Goal: Information Seeking & Learning: Compare options

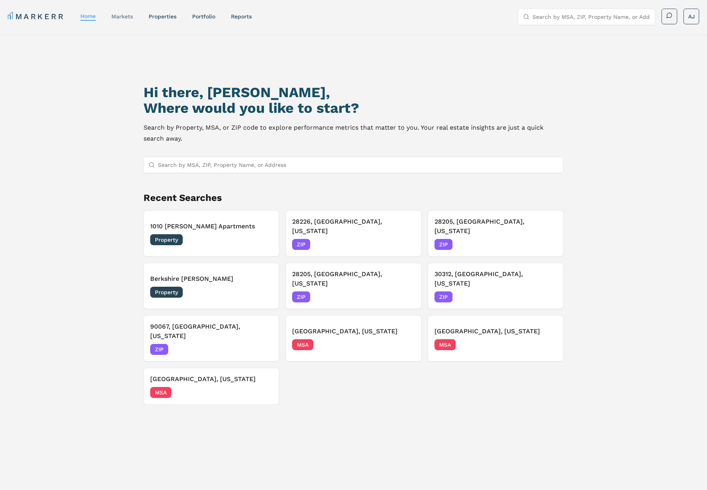
click at [122, 17] on link "markets" at bounding box center [122, 16] width 22 height 6
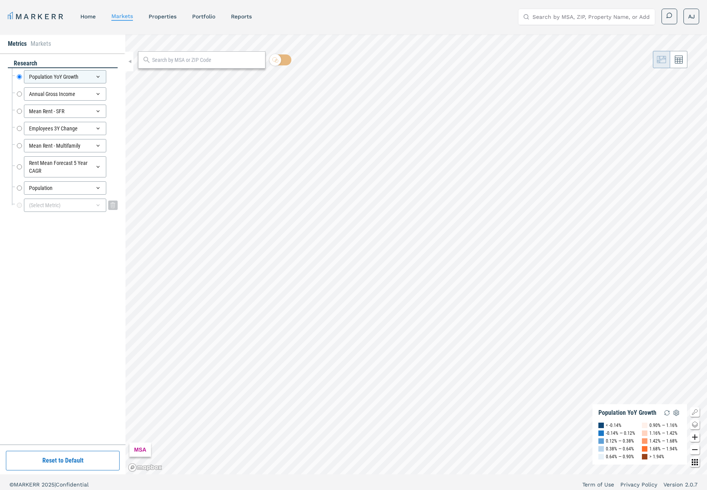
drag, startPoint x: 59, startPoint y: 205, endPoint x: 96, endPoint y: 211, distance: 38.0
click at [59, 206] on div "(Select Metric)" at bounding box center [65, 205] width 82 height 13
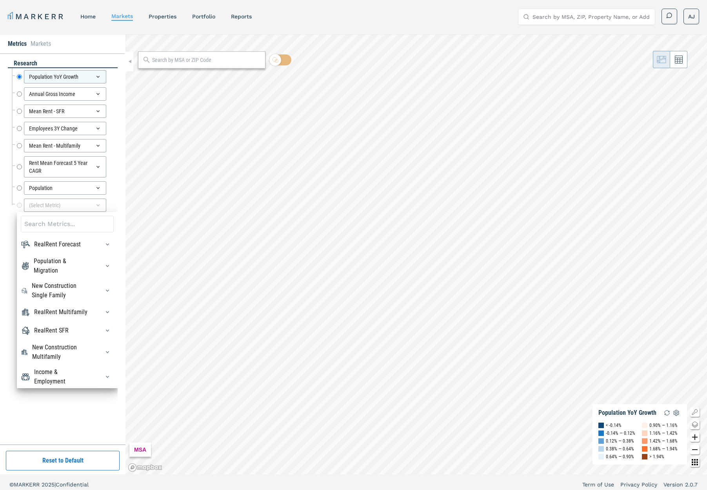
scroll to position [9, 0]
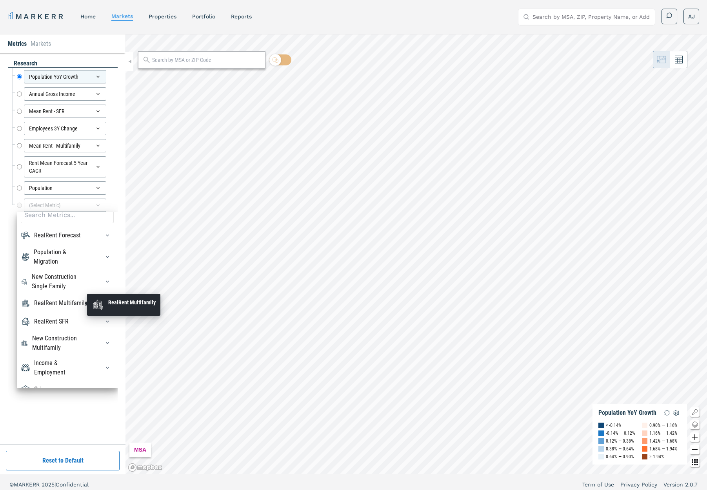
click at [65, 306] on div "RealRent Multifamily" at bounding box center [60, 303] width 53 height 9
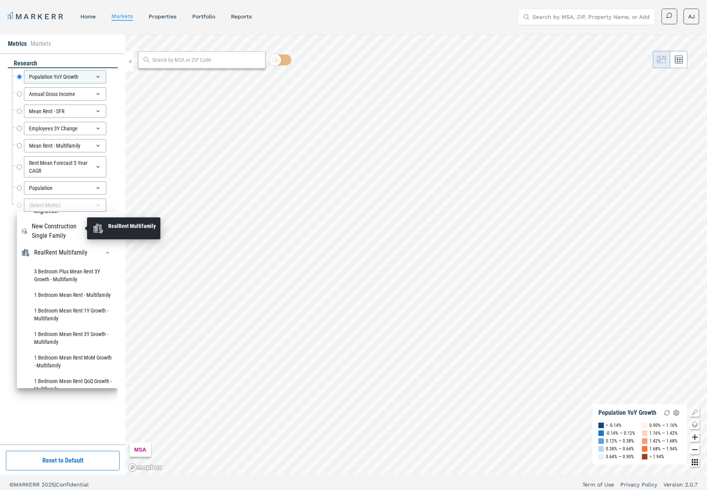
scroll to position [150, 0]
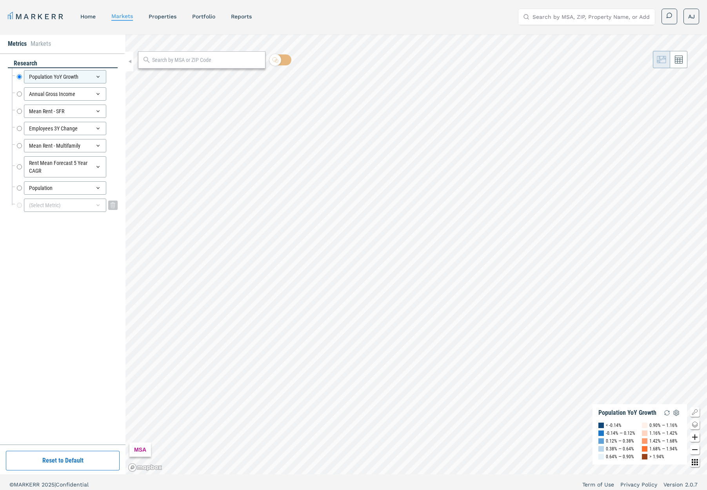
click at [63, 205] on div "(Select Metric)" at bounding box center [65, 205] width 82 height 13
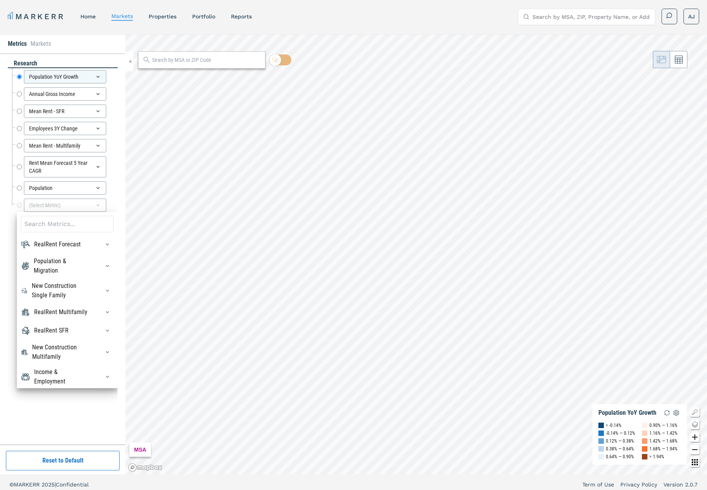
click at [46, 228] on input at bounding box center [67, 224] width 93 height 16
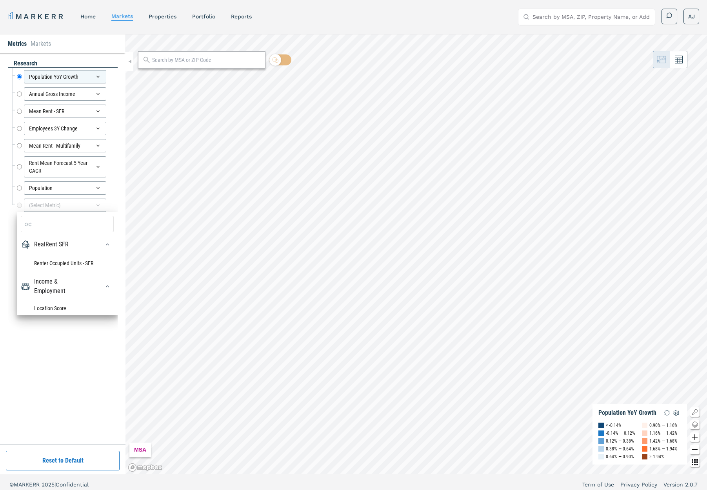
type input "o"
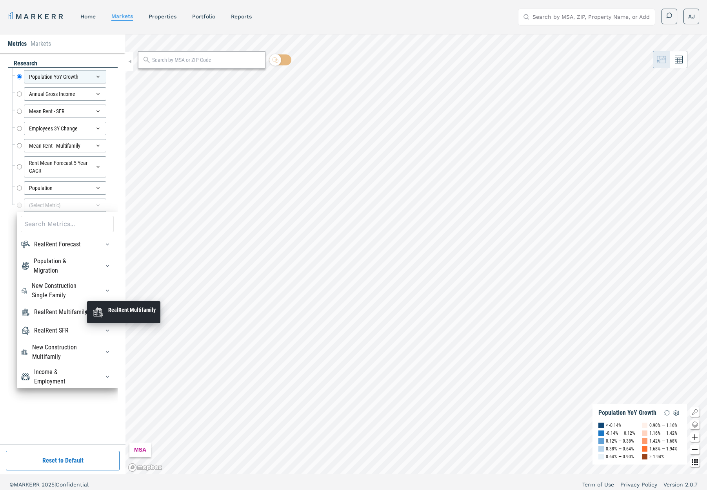
click at [57, 314] on div "RealRent Multifamily" at bounding box center [60, 312] width 53 height 9
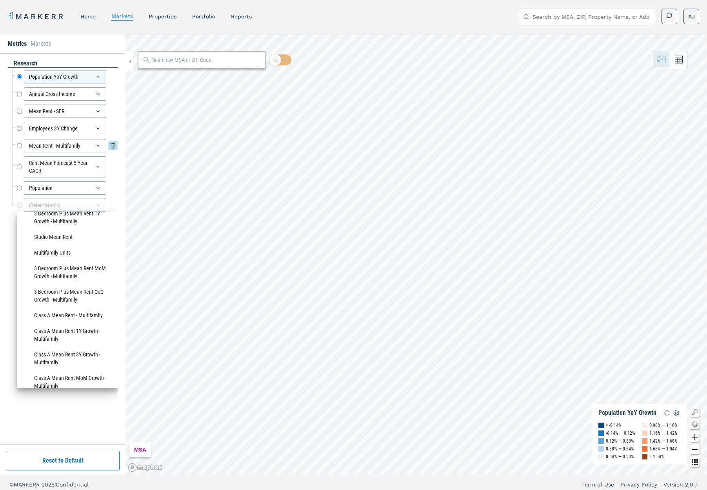
scroll to position [392, 0]
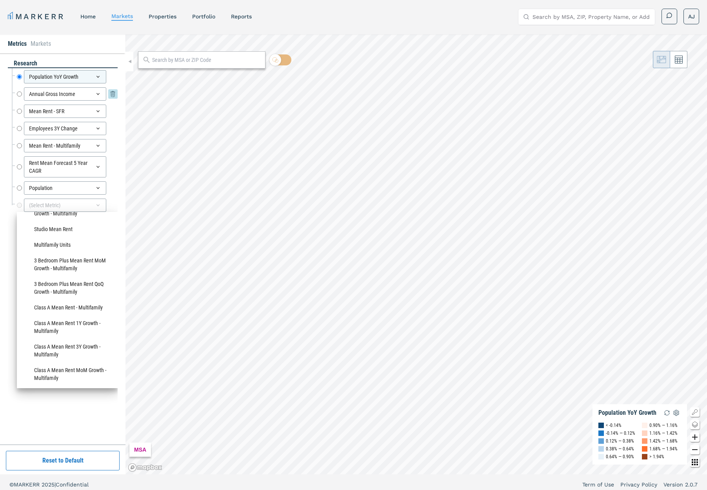
click at [17, 92] on input "Annual Gross Income" at bounding box center [19, 93] width 5 height 13
radio input "false"
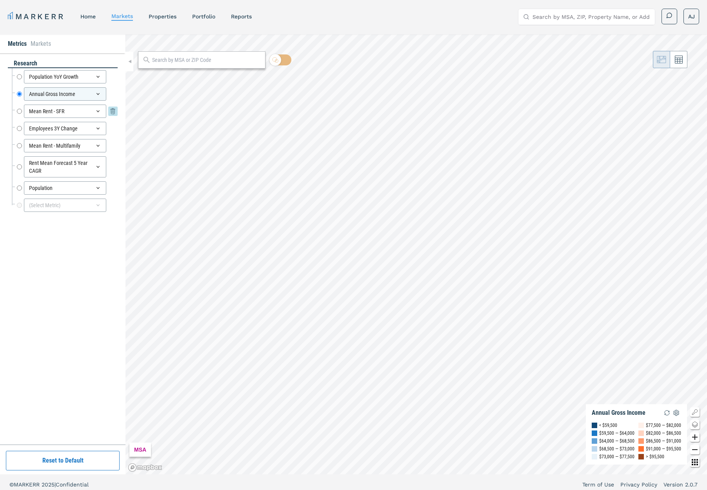
click at [22, 111] on input "Mean Rent - SFR" at bounding box center [19, 111] width 5 height 13
radio input "false"
click at [21, 127] on input "Employees 3Y Change" at bounding box center [19, 128] width 5 height 13
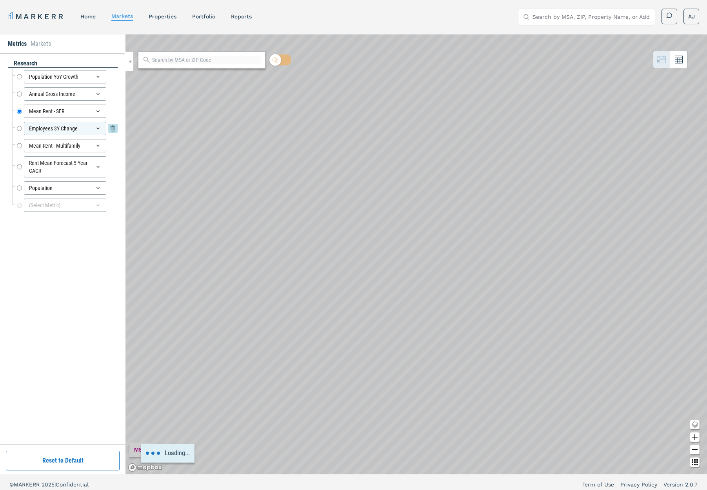
radio input "false"
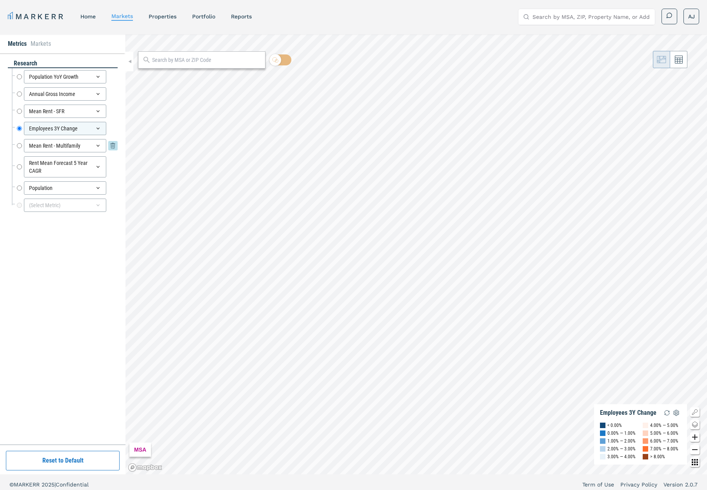
click at [20, 143] on input "Mean Rent - Multifamily" at bounding box center [19, 145] width 5 height 13
radio input "false"
click at [20, 167] on input "Rent Mean Forecast 5 Year CAGR" at bounding box center [19, 166] width 5 height 21
radio input "false"
radio input "true"
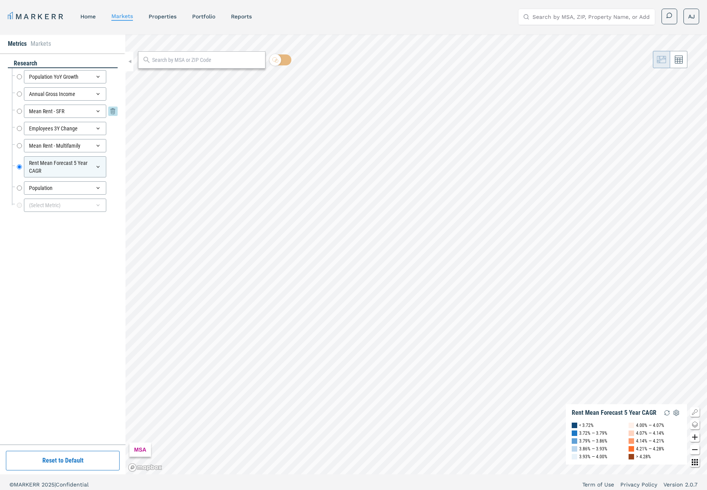
click at [23, 110] on div "Mean Rent - SFR Mean Rent - SFR" at bounding box center [67, 111] width 101 height 13
click at [19, 98] on input "Annual Gross Income" at bounding box center [19, 93] width 5 height 13
radio input "true"
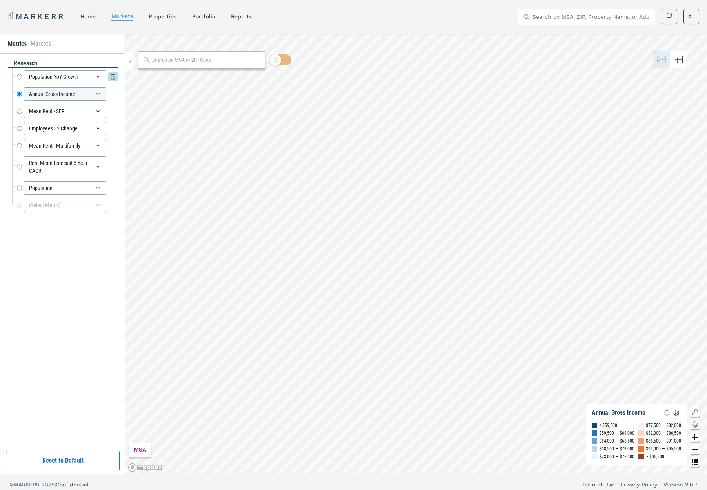
click at [20, 77] on input "Population YoY Growth" at bounding box center [19, 76] width 5 height 13
radio input "true"
click at [68, 208] on div "(Select Metric)" at bounding box center [65, 205] width 82 height 13
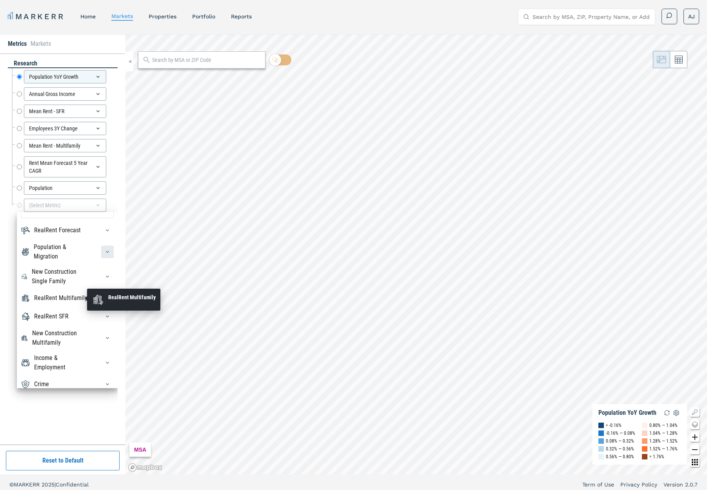
scroll to position [0, 0]
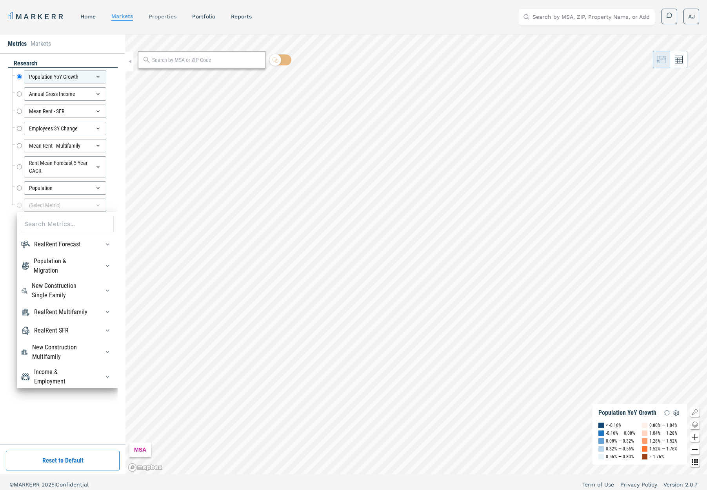
click at [155, 15] on link "properties" at bounding box center [163, 16] width 28 height 6
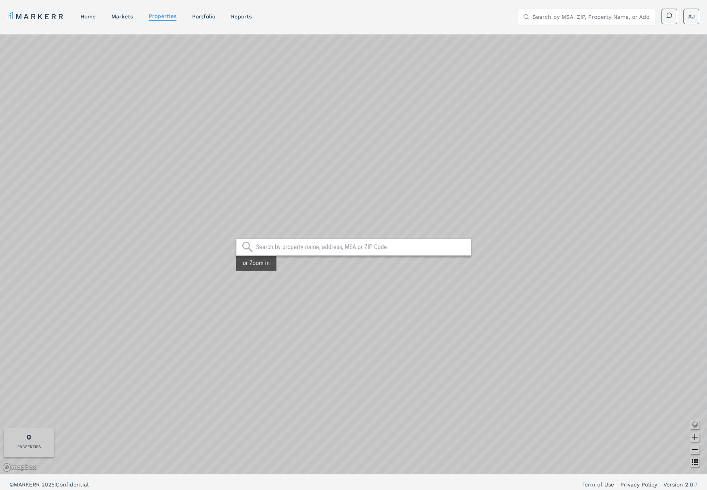
click at [289, 243] on input "text" at bounding box center [361, 247] width 211 height 8
type input "28205"
click at [294, 266] on div "28205, [GEOGRAPHIC_DATA], [US_STATE]" at bounding box center [294, 265] width 105 height 8
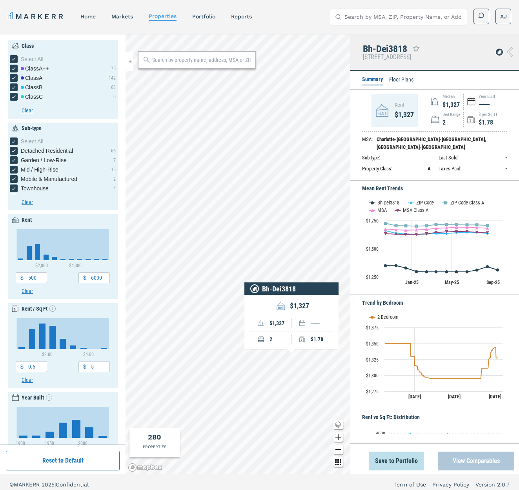
click at [474, 458] on button "View Comparables" at bounding box center [476, 461] width 76 height 19
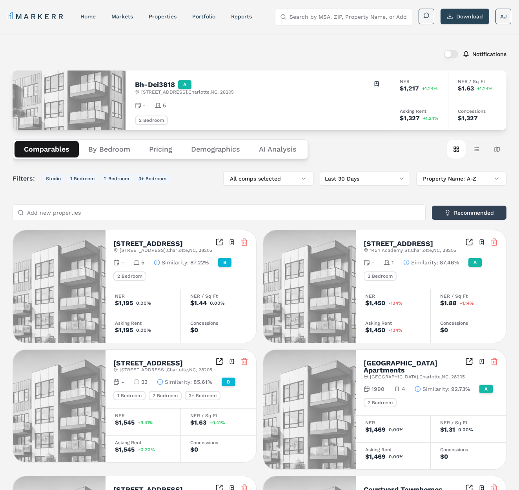
drag, startPoint x: 475, startPoint y: 148, endPoint x: 470, endPoint y: 160, distance: 12.7
click at [476, 148] on button "Table view" at bounding box center [476, 149] width 19 height 19
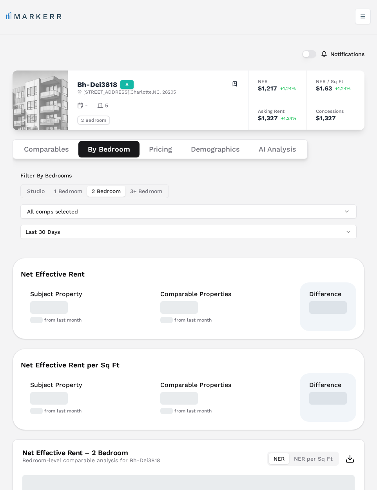
click at [107, 144] on button "By Bedroom" at bounding box center [108, 149] width 61 height 16
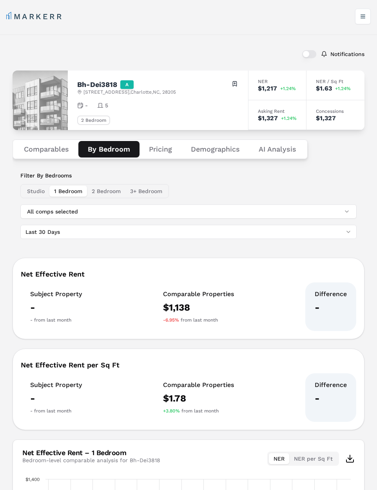
drag, startPoint x: 66, startPoint y: 193, endPoint x: 157, endPoint y: 279, distance: 124.5
click at [66, 194] on button "1 Bedroom" at bounding box center [68, 191] width 38 height 11
click at [165, 142] on button "Pricing" at bounding box center [161, 149] width 42 height 16
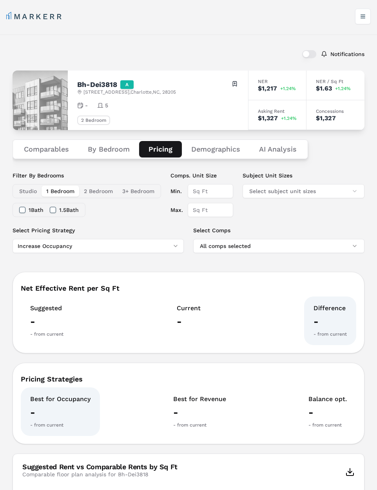
click at [95, 191] on button "2 Bedroom" at bounding box center [98, 191] width 38 height 11
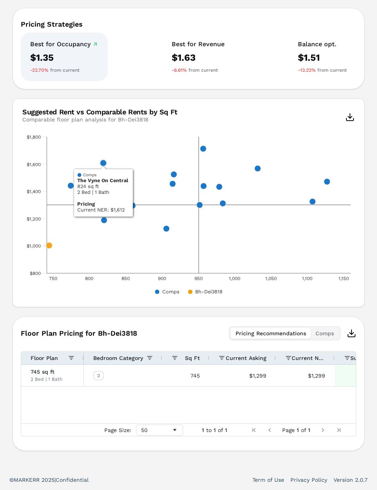
scroll to position [8, 0]
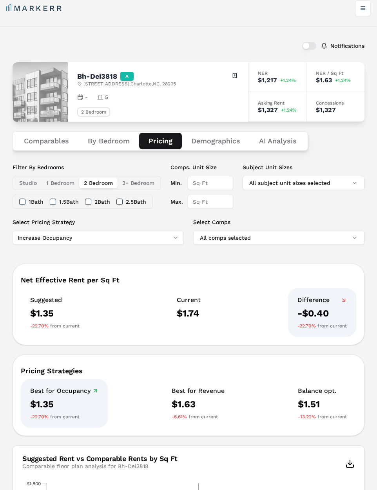
click at [218, 141] on button "Demographics" at bounding box center [216, 141] width 68 height 16
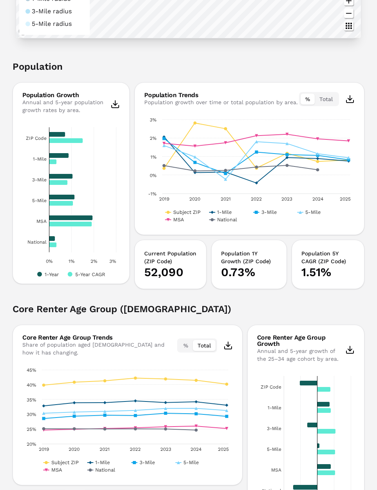
scroll to position [0, 0]
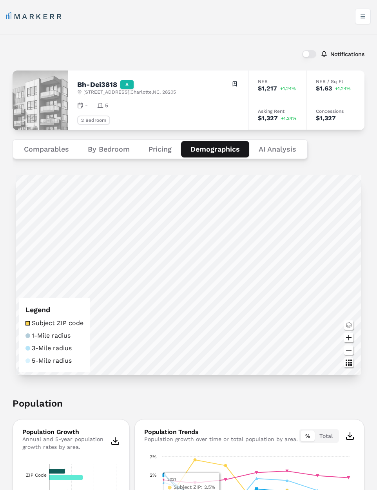
click at [293, 149] on Analysis "AI Analysis" at bounding box center [277, 149] width 56 height 16
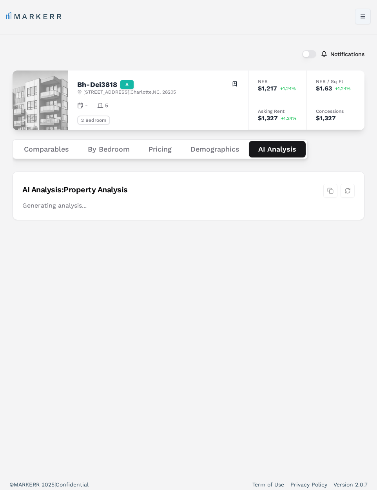
click at [363, 18] on button "Toggle menu" at bounding box center [363, 17] width 16 height 16
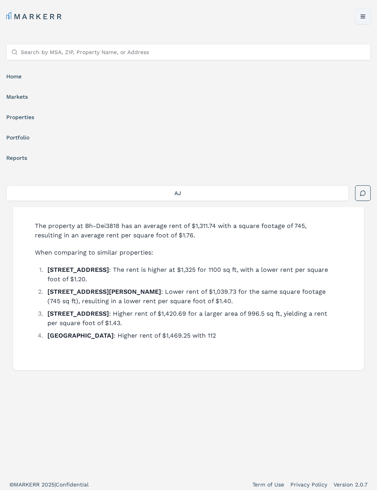
click at [362, 16] on button "Toggle menu" at bounding box center [363, 17] width 16 height 16
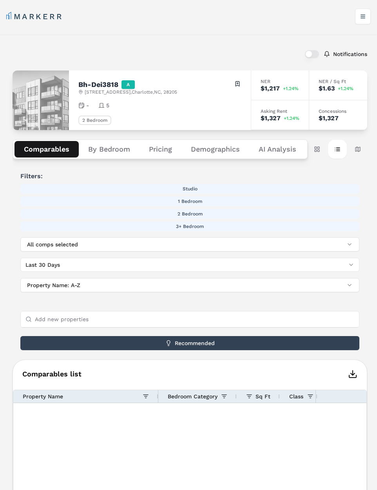
drag, startPoint x: 38, startPoint y: 152, endPoint x: 44, endPoint y: 154, distance: 6.6
click at [38, 152] on button "Comparables" at bounding box center [47, 149] width 64 height 16
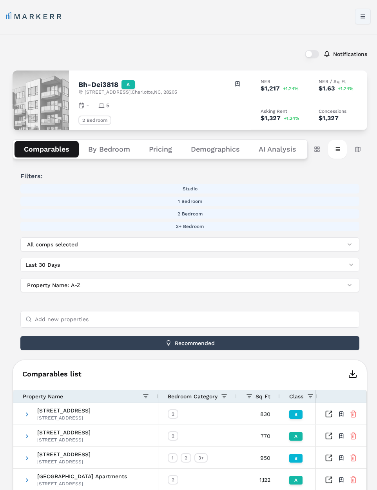
click at [366, 18] on button "Toggle menu" at bounding box center [363, 17] width 16 height 16
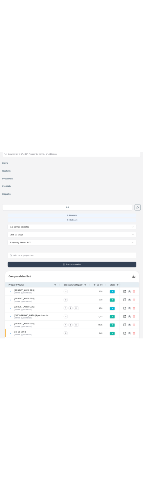
scroll to position [52, 0]
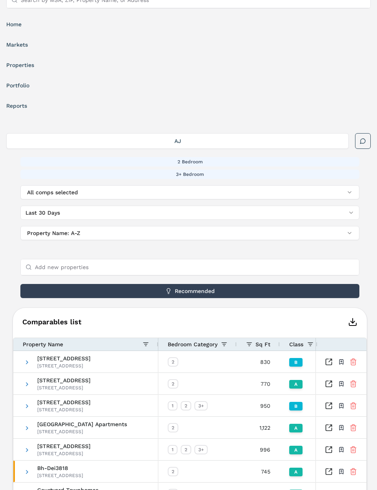
click at [215, 309] on div "Comparables list 1 to 10 of 11. Page 1 of 2 Drag here to set row groups Drag he…" at bounding box center [190, 449] width 355 height 283
click at [355, 322] on icon "button" at bounding box center [352, 322] width 9 height 9
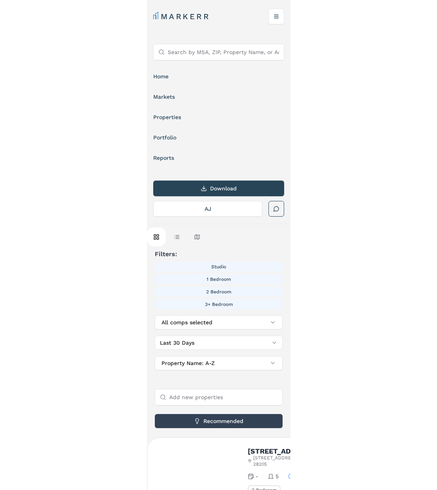
scroll to position [52, 0]
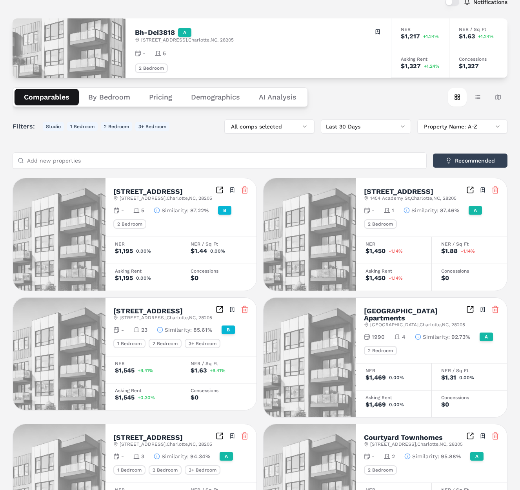
drag, startPoint x: 474, startPoint y: 98, endPoint x: 508, endPoint y: 99, distance: 34.5
click at [474, 98] on button "Table view" at bounding box center [477, 97] width 19 height 19
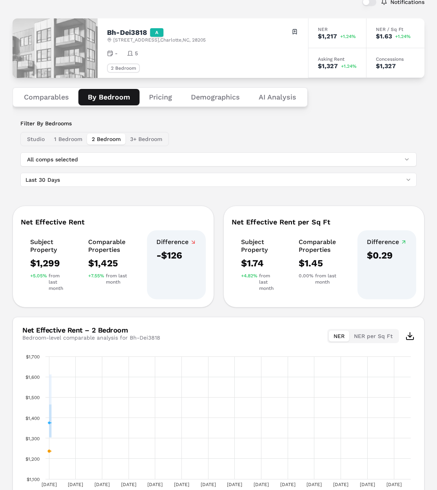
drag, startPoint x: 113, startPoint y: 97, endPoint x: 160, endPoint y: 98, distance: 47.1
click at [116, 98] on button "By Bedroom" at bounding box center [108, 97] width 61 height 16
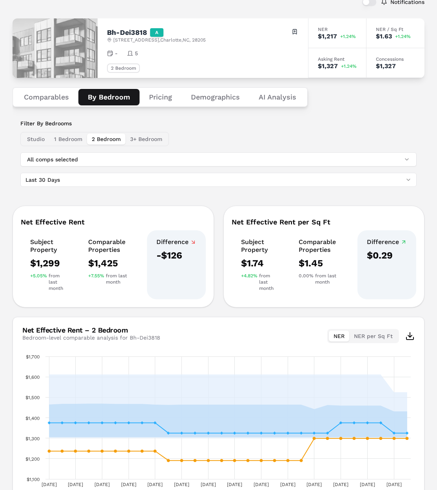
click at [162, 96] on button "Pricing" at bounding box center [161, 97] width 42 height 16
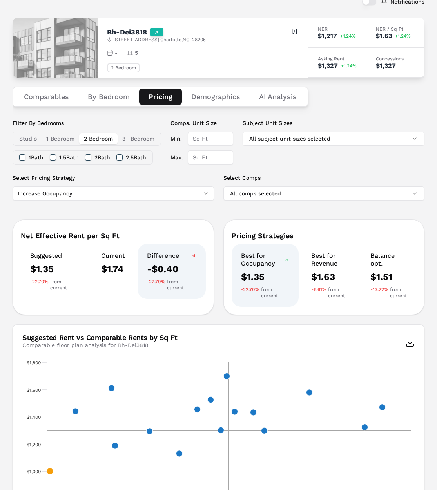
scroll to position [0, 0]
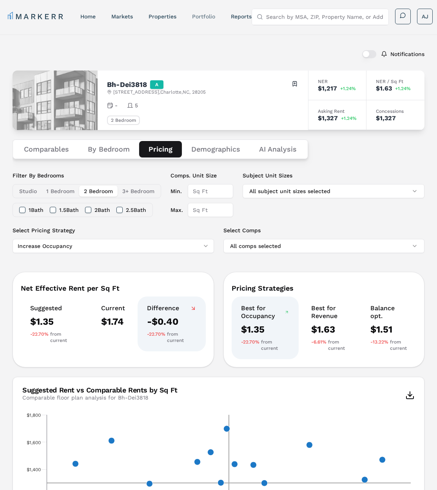
click at [202, 16] on link "Portfolio" at bounding box center [203, 16] width 23 height 6
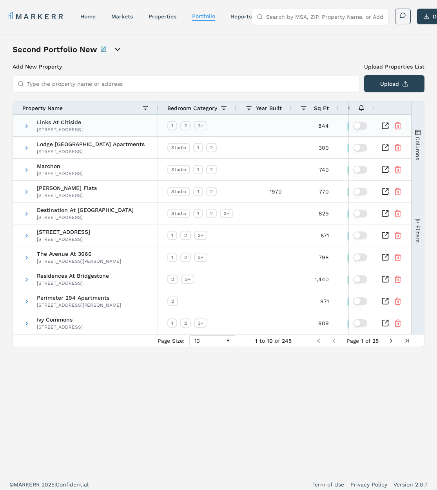
click at [387, 126] on icon "Inspect Comparable" at bounding box center [385, 126] width 8 height 8
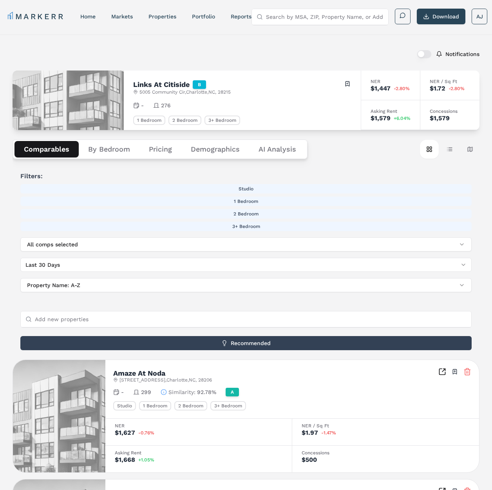
drag, startPoint x: 106, startPoint y: 148, endPoint x: 116, endPoint y: 151, distance: 9.9
click at [107, 148] on button "By Bedroom" at bounding box center [109, 149] width 61 height 16
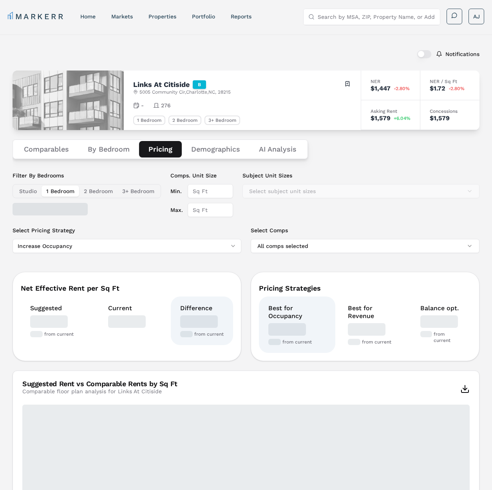
click at [158, 150] on button "Pricing" at bounding box center [160, 149] width 43 height 16
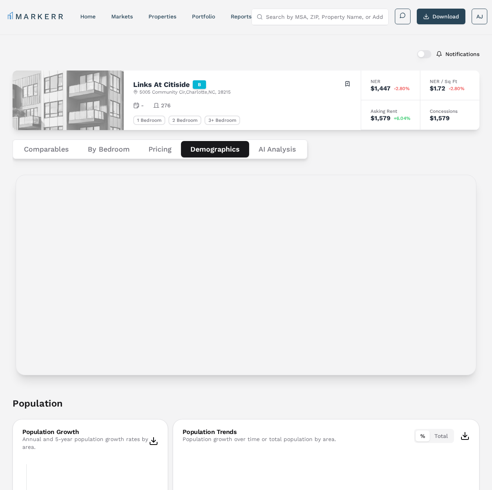
click at [214, 149] on button "Demographics" at bounding box center [215, 149] width 68 height 16
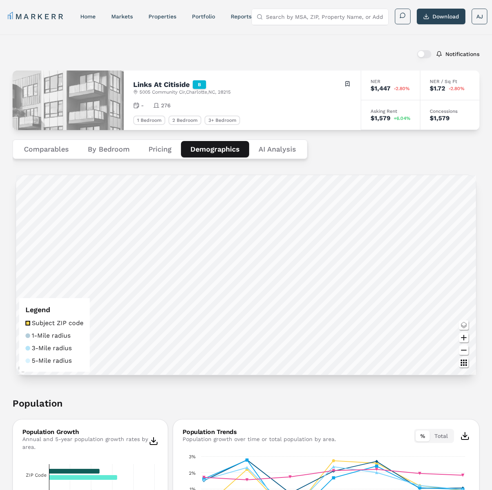
click at [281, 150] on Analysis "AI Analysis" at bounding box center [277, 149] width 56 height 16
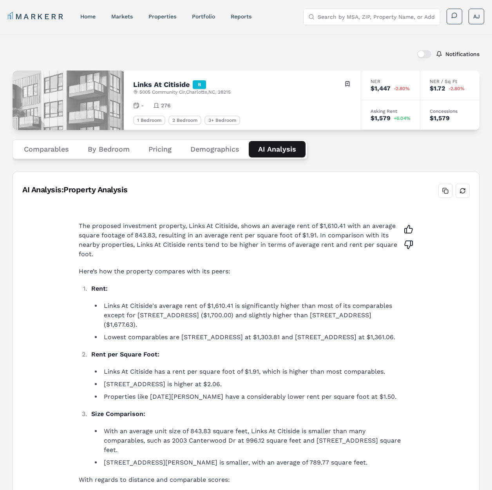
click at [321, 56] on div "Notifications" at bounding box center [246, 54] width 467 height 20
click at [202, 15] on link "Portfolio" at bounding box center [203, 16] width 23 height 6
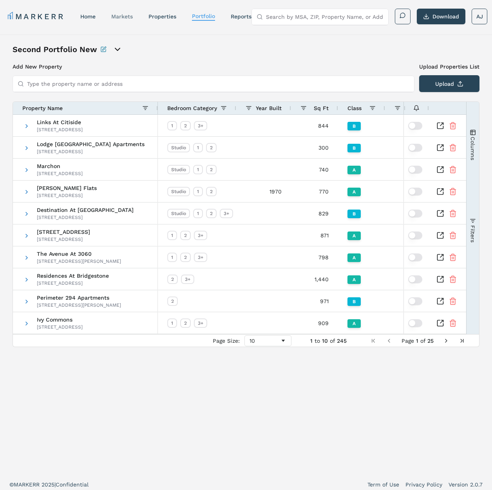
click at [121, 14] on link "markets" at bounding box center [122, 16] width 22 height 6
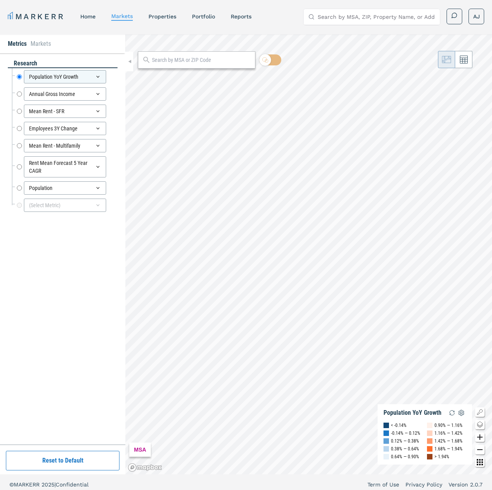
drag, startPoint x: 169, startPoint y: 17, endPoint x: 169, endPoint y: 24, distance: 7.1
click at [168, 18] on link "properties" at bounding box center [163, 16] width 28 height 6
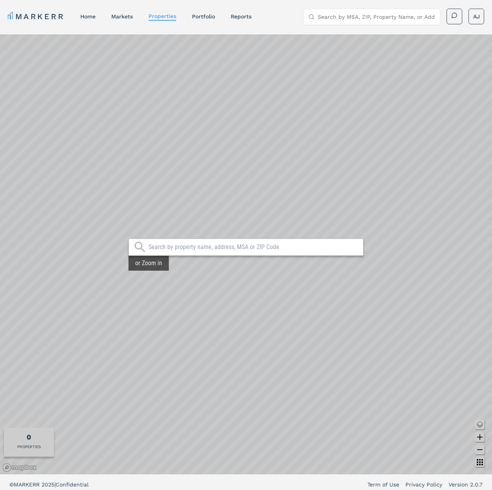
click at [276, 253] on div at bounding box center [246, 247] width 235 height 17
click at [300, 250] on input "text" at bounding box center [254, 247] width 211 height 8
type input "28205"
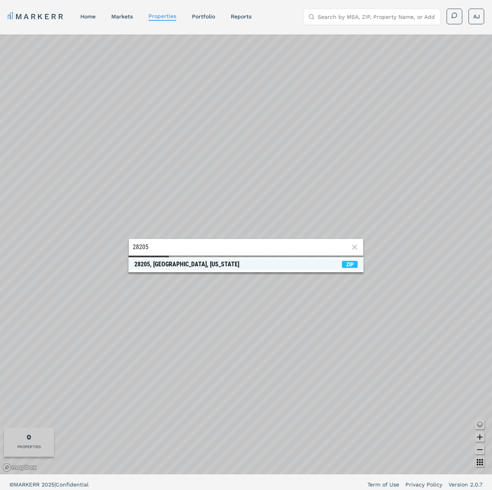
click at [231, 266] on span "28205, [GEOGRAPHIC_DATA], [US_STATE] ZIP" at bounding box center [246, 265] width 235 height 12
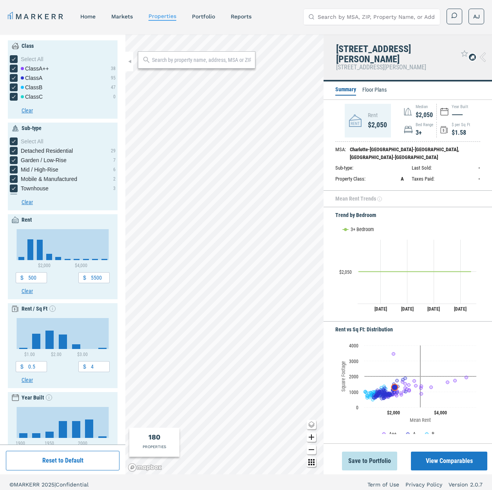
click at [173, 62] on input "text" at bounding box center [201, 60] width 99 height 8
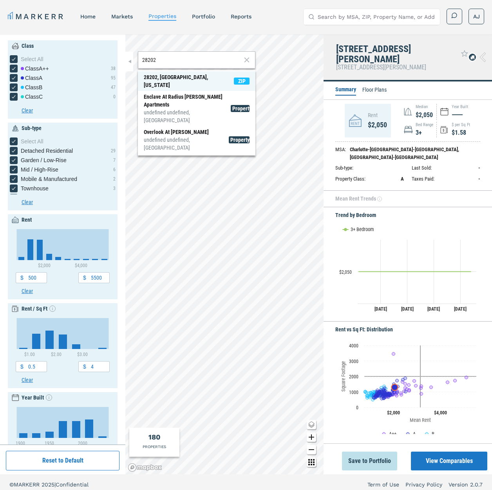
type input "28202"
click at [179, 75] on div "28202, [GEOGRAPHIC_DATA], [US_STATE]" at bounding box center [189, 81] width 90 height 16
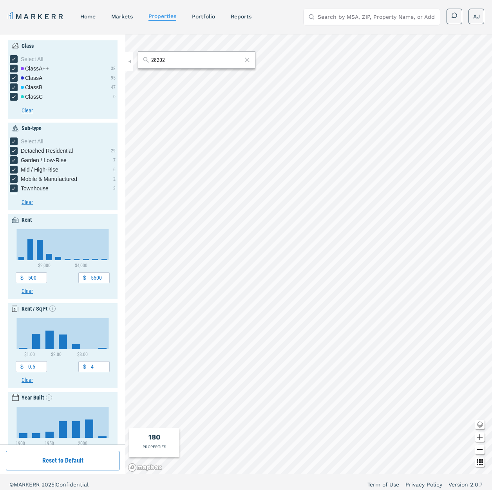
type input "6000"
type input "5"
